Goal: Find specific page/section: Find specific page/section

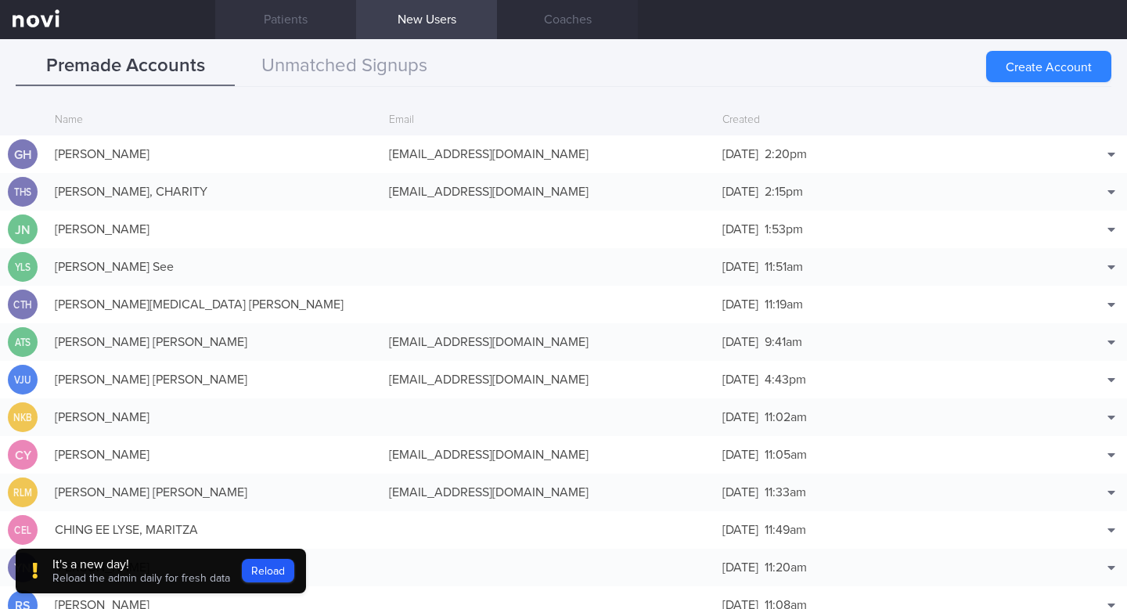
click at [286, 19] on link "Patients" at bounding box center [285, 19] width 141 height 39
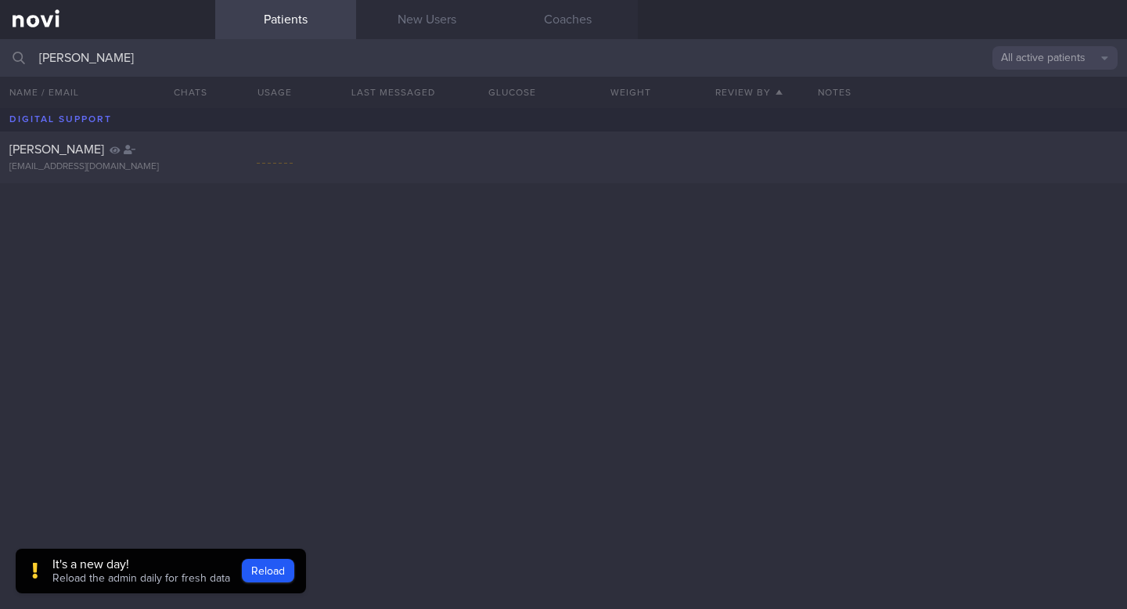
click at [193, 61] on input "[PERSON_NAME]" at bounding box center [563, 58] width 1127 height 38
type input "a"
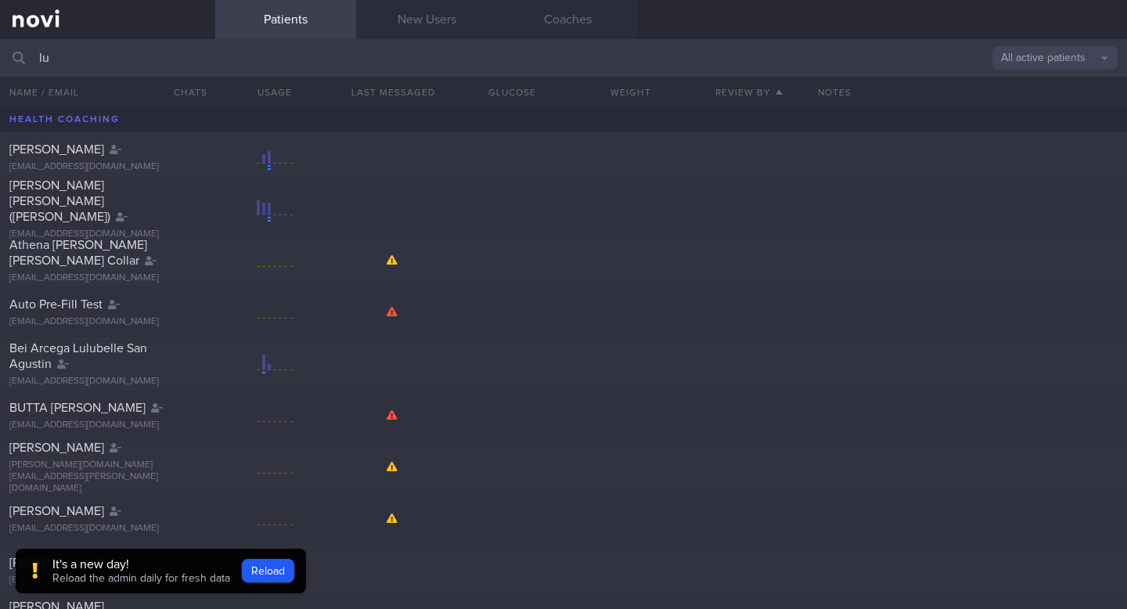
type input "l"
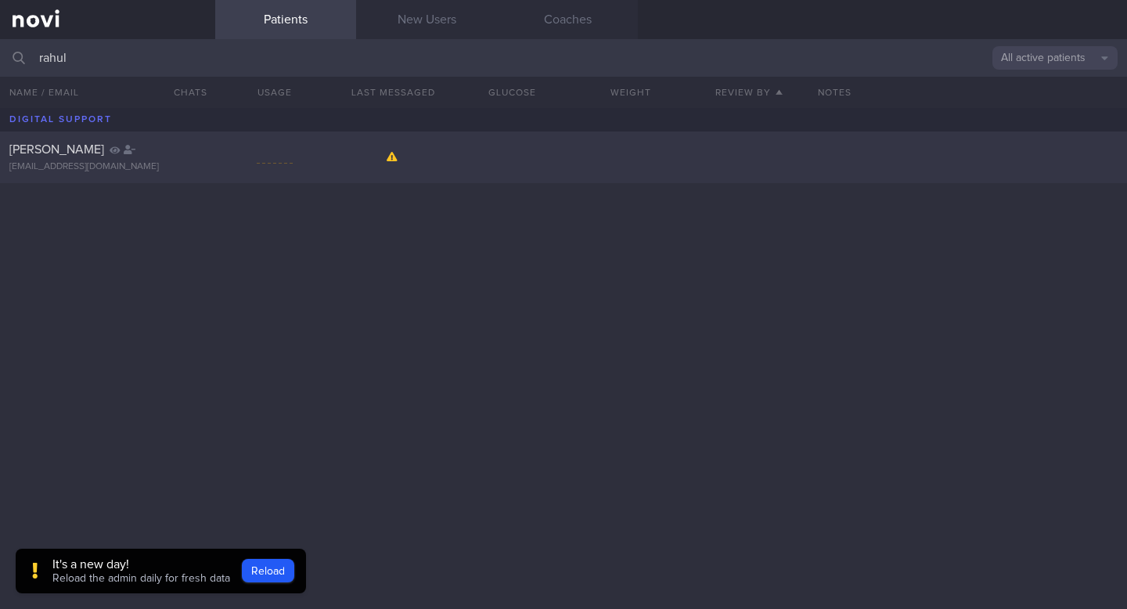
type input "rahul"
click at [33, 165] on div "[EMAIL_ADDRESS][DOMAIN_NAME]" at bounding box center [107, 167] width 196 height 12
select select "9"
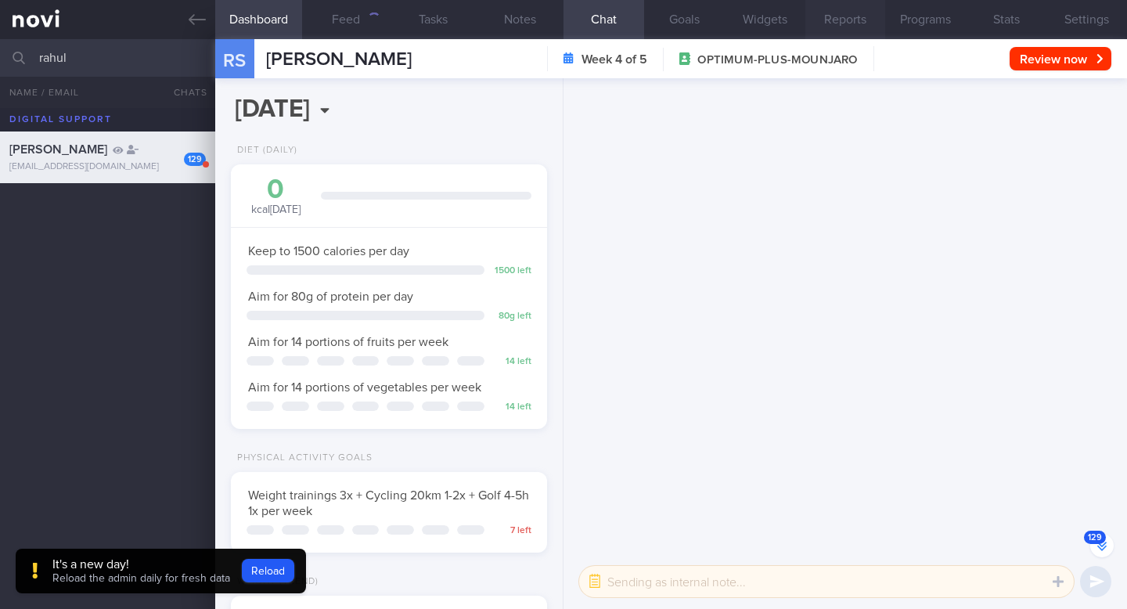
scroll to position [-25599, 0]
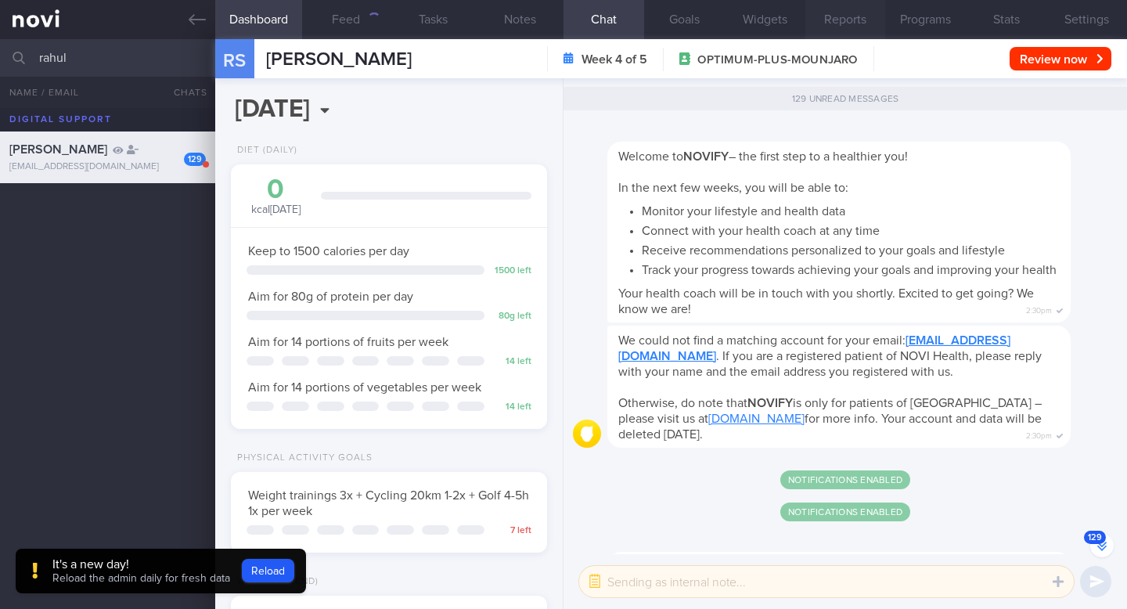
click at [865, 13] on button "Reports" at bounding box center [845, 19] width 81 height 39
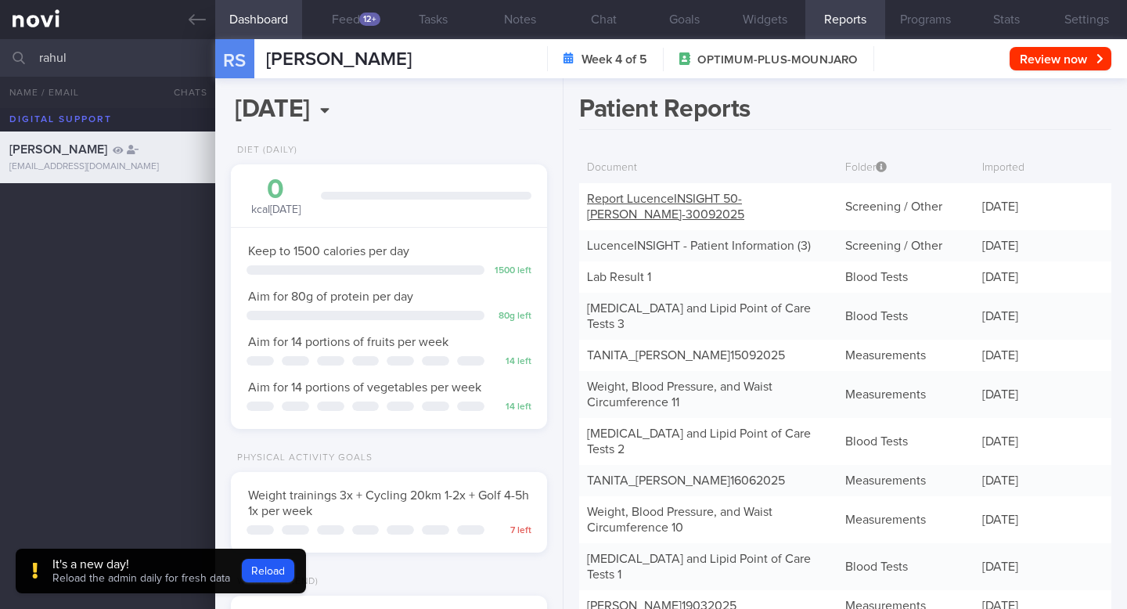
scroll to position [167, 288]
click at [189, 16] on icon at bounding box center [197, 19] width 17 height 17
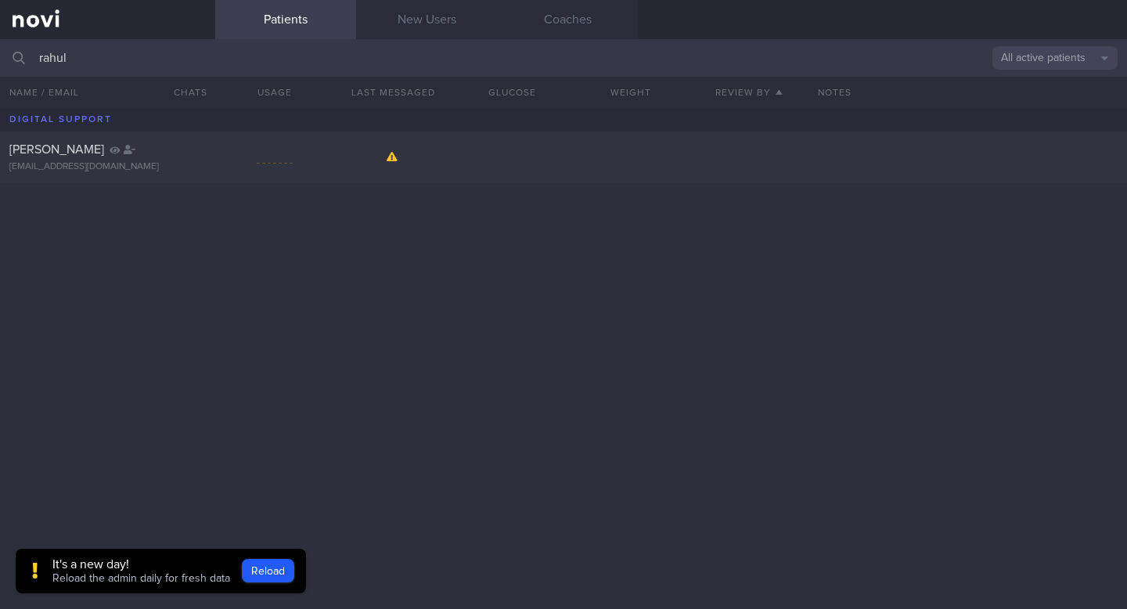
drag, startPoint x: 93, startPoint y: 60, endPoint x: 0, endPoint y: 47, distance: 94.1
click at [0, 47] on input "rahul" at bounding box center [563, 58] width 1127 height 38
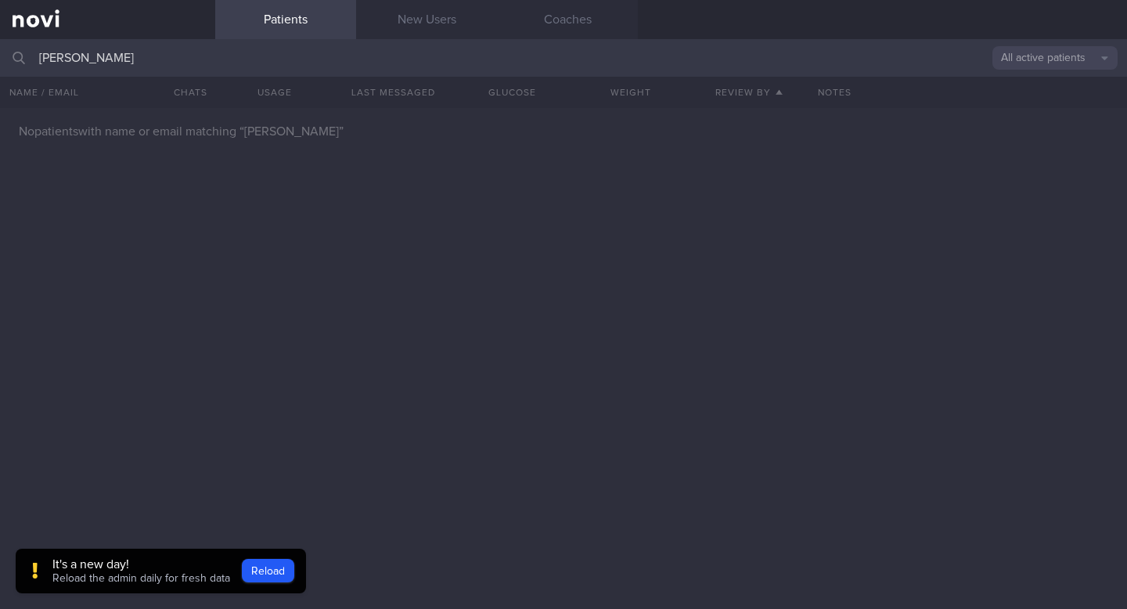
type input "[PERSON_NAME]"
